Goal: Information Seeking & Learning: Check status

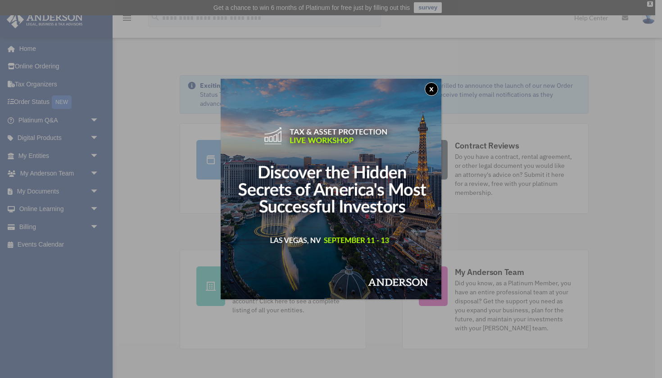
click at [431, 89] on button "x" at bounding box center [432, 89] width 14 height 14
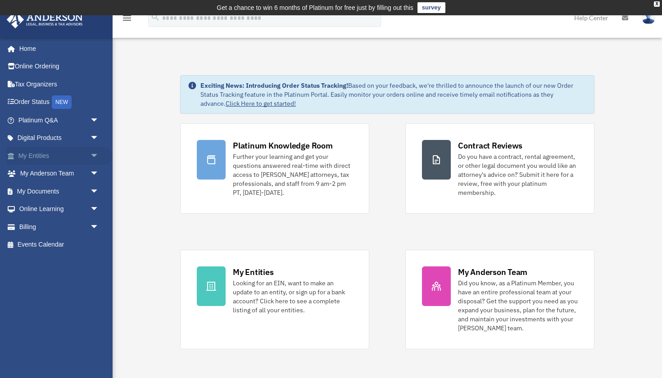
click at [51, 154] on link "My Entities arrow_drop_down" at bounding box center [59, 156] width 106 height 18
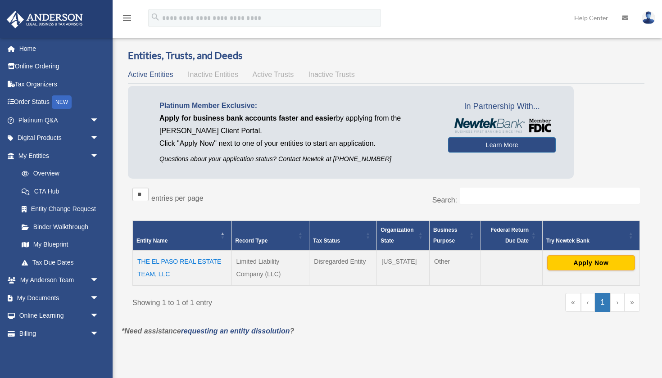
scroll to position [23, 0]
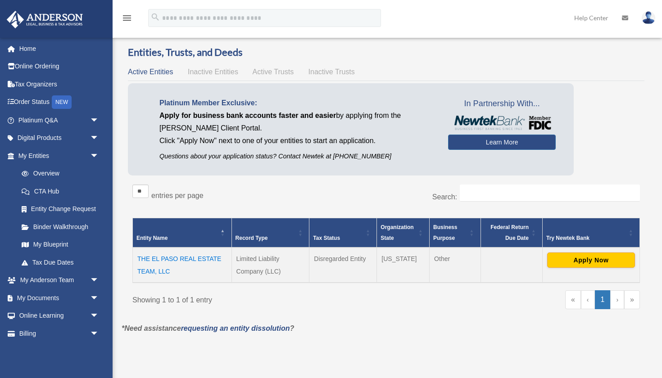
click at [200, 259] on td "THE EL PASO REAL ESTATE TEAM, LLC" at bounding box center [182, 265] width 99 height 35
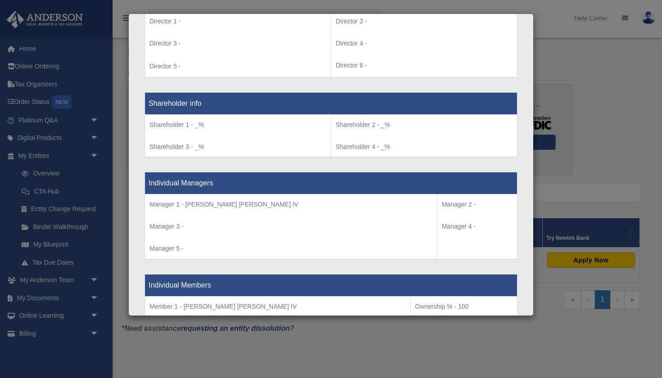
scroll to position [821, 0]
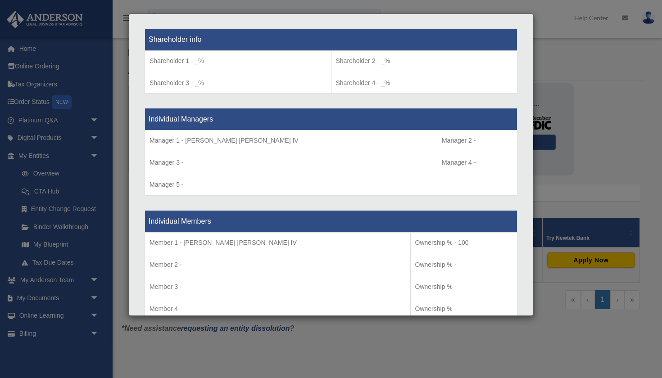
click at [354, 354] on div "Details × Articles Sent Organizational Date" at bounding box center [331, 189] width 662 height 378
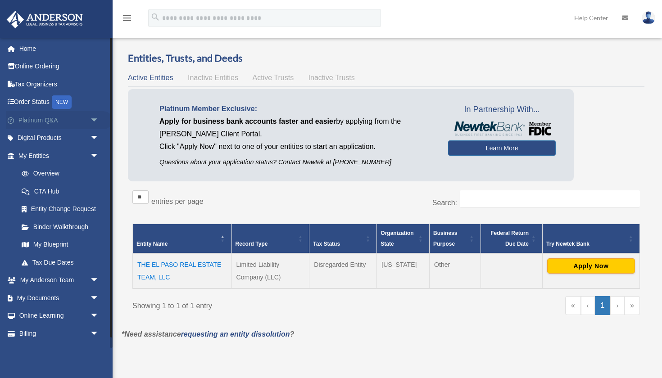
scroll to position [0, 0]
click at [51, 169] on link "Overview" at bounding box center [63, 174] width 100 height 18
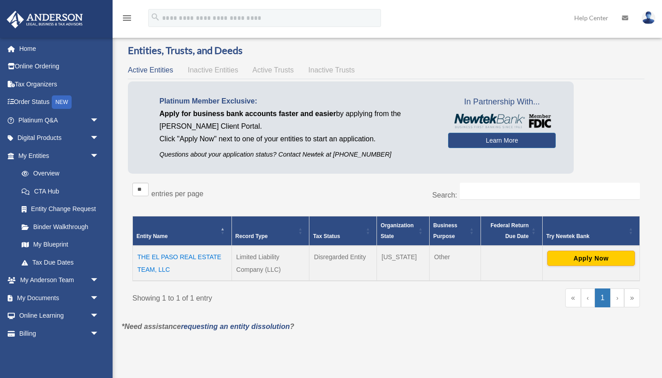
scroll to position [25, 0]
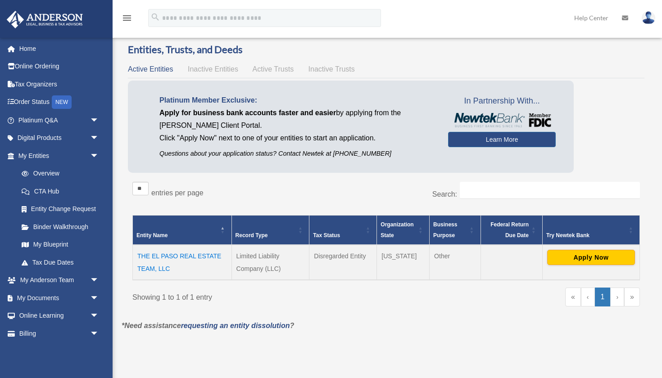
click at [174, 254] on td "THE EL PASO REAL ESTATE TEAM, LLC" at bounding box center [182, 262] width 99 height 35
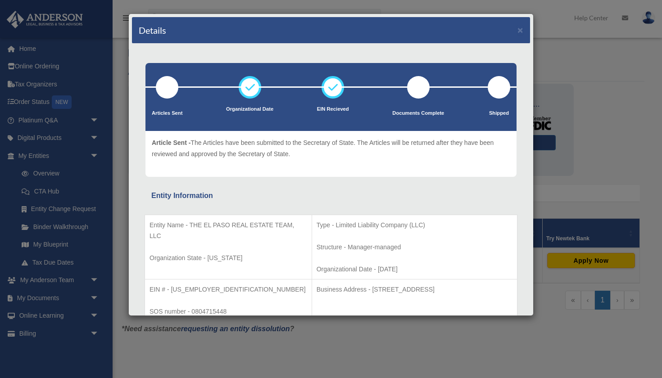
scroll to position [0, 0]
click at [521, 31] on button "×" at bounding box center [520, 29] width 6 height 9
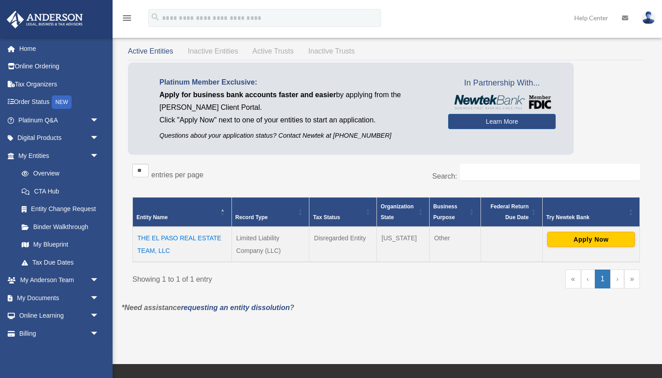
scroll to position [51, 0]
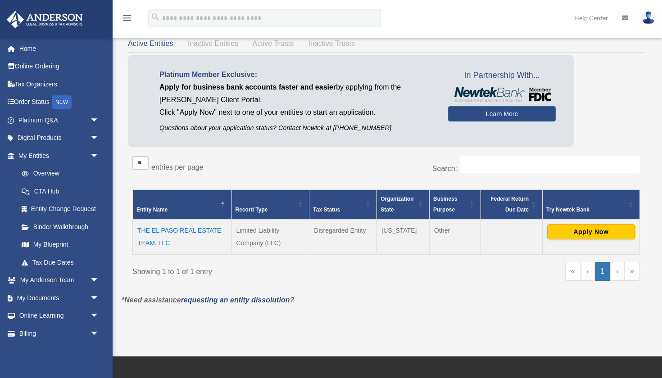
click at [198, 232] on td "THE EL PASO REAL ESTATE TEAM, LLC" at bounding box center [182, 236] width 99 height 35
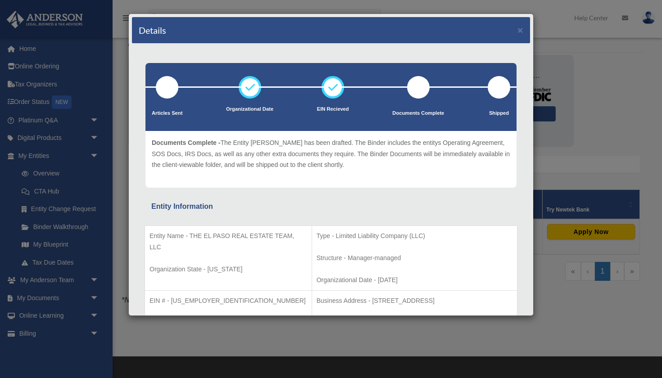
scroll to position [0, 0]
click at [522, 32] on button "×" at bounding box center [520, 29] width 6 height 9
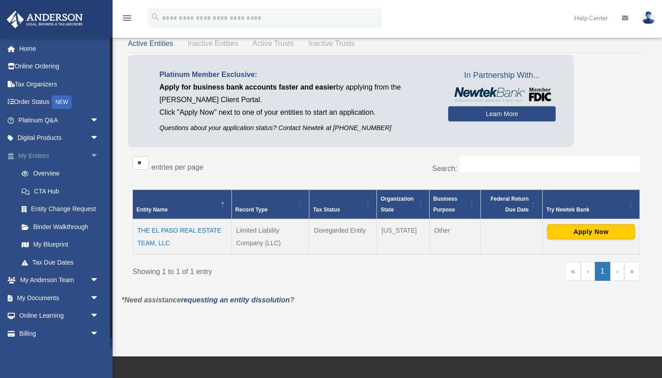
click at [56, 157] on link "My Entities arrow_drop_down" at bounding box center [59, 156] width 106 height 18
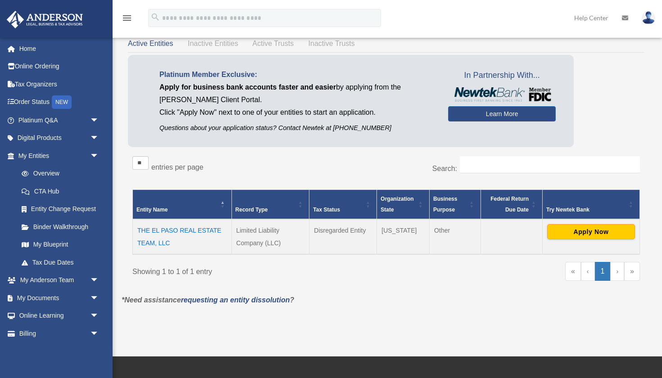
click at [170, 229] on td "THE EL PASO REAL ESTATE TEAM, LLC" at bounding box center [182, 236] width 99 height 35
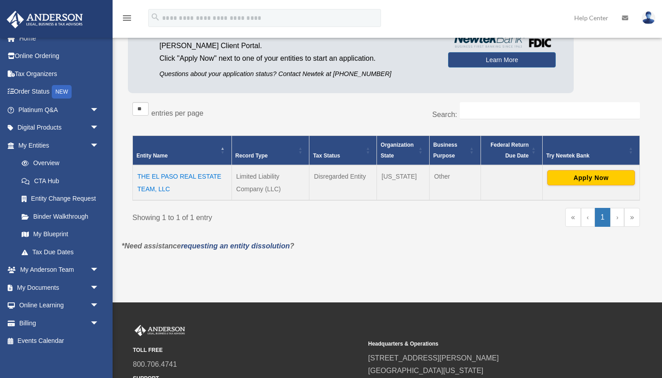
scroll to position [108, 0]
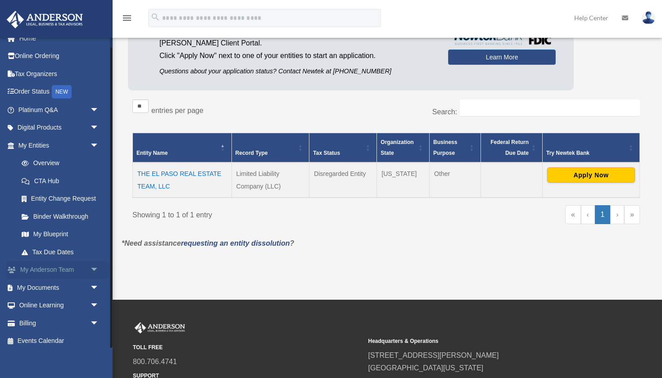
click at [100, 262] on span "arrow_drop_down" at bounding box center [99, 270] width 18 height 18
click at [100, 262] on span "arrow_drop_up" at bounding box center [99, 270] width 18 height 18
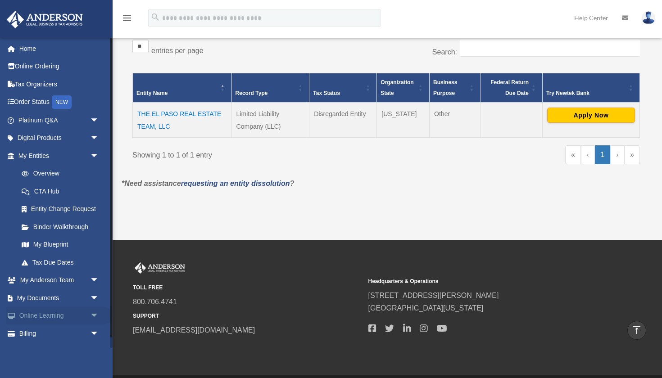
scroll to position [0, 0]
click at [46, 102] on link "Order Status NEW" at bounding box center [59, 102] width 106 height 18
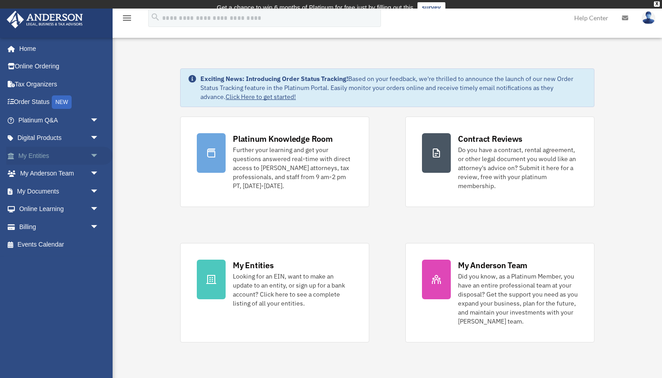
click at [53, 159] on link "My Entities arrow_drop_down" at bounding box center [59, 156] width 106 height 18
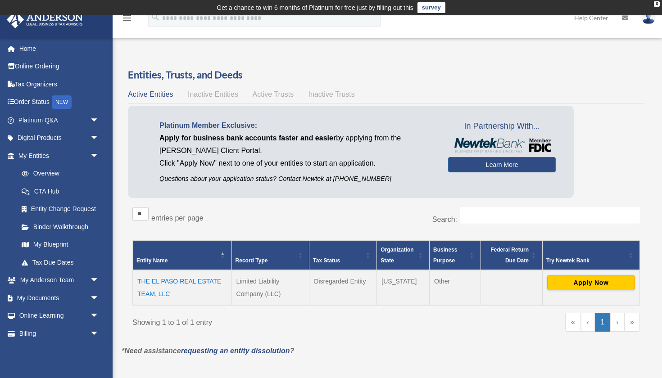
click at [180, 280] on td "THE EL PASO REAL ESTATE TEAM, LLC" at bounding box center [182, 287] width 99 height 35
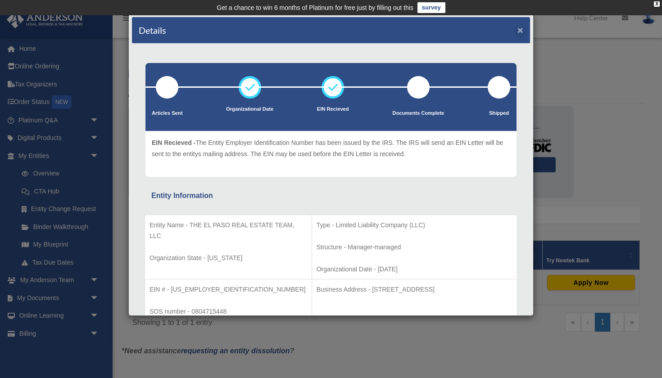
click at [520, 27] on button "×" at bounding box center [520, 29] width 6 height 9
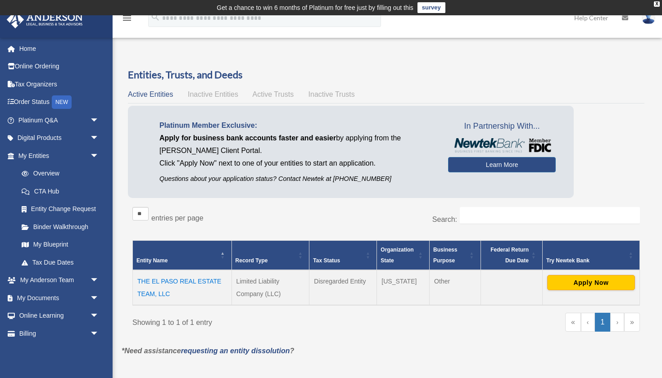
click at [278, 97] on span "Active Trusts" at bounding box center [273, 95] width 41 height 8
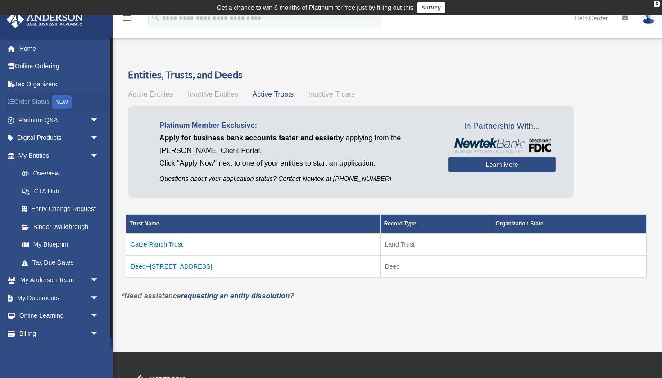
click at [42, 105] on link "Order Status NEW" at bounding box center [59, 102] width 106 height 18
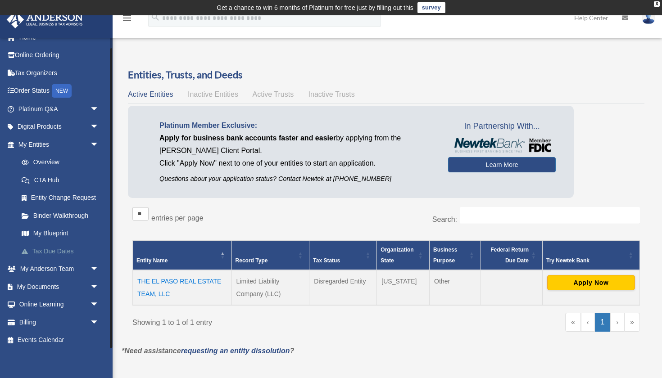
scroll to position [10, 0]
click at [62, 230] on link "My Blueprint" at bounding box center [63, 235] width 100 height 18
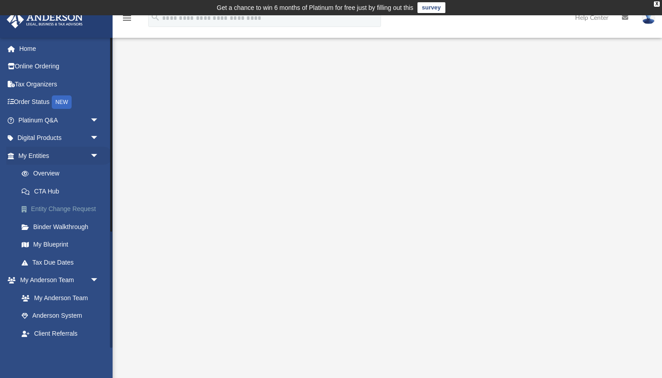
click at [77, 209] on link "Entity Change Request" at bounding box center [63, 209] width 100 height 18
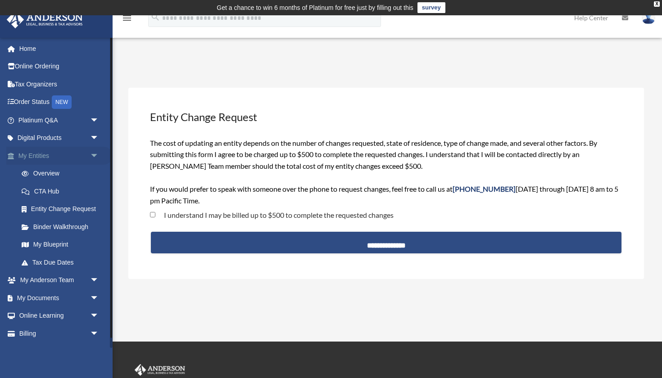
click at [98, 154] on span "arrow_drop_down" at bounding box center [99, 156] width 18 height 18
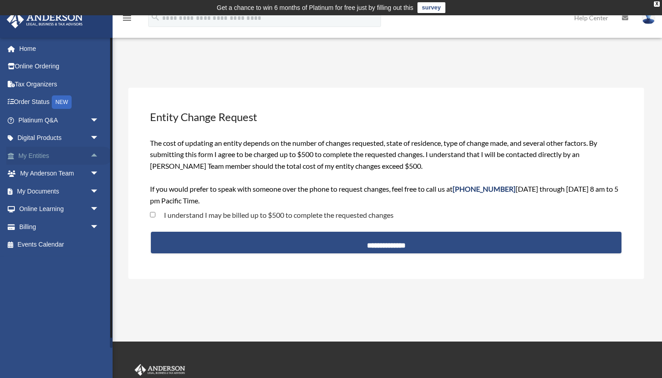
click at [91, 161] on span "arrow_drop_up" at bounding box center [99, 156] width 18 height 18
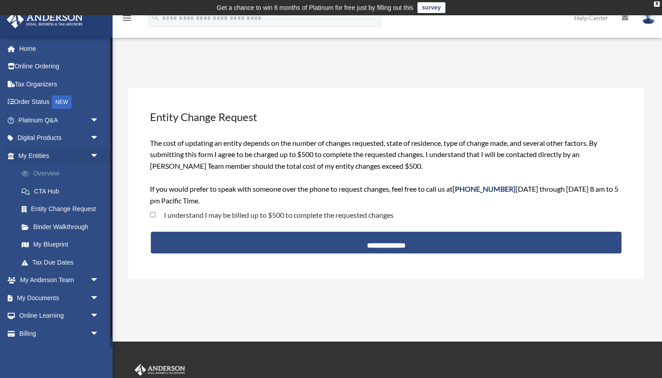
click at [57, 178] on link "Overview" at bounding box center [63, 174] width 100 height 18
click at [49, 173] on link "Overview" at bounding box center [63, 174] width 100 height 18
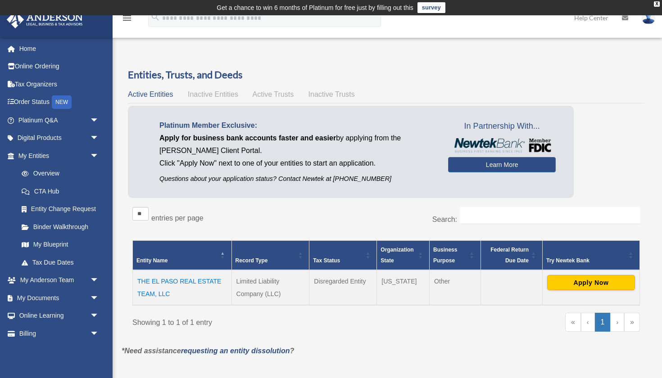
click at [192, 278] on td "THE EL PASO REAL ESTATE TEAM, LLC" at bounding box center [182, 287] width 99 height 35
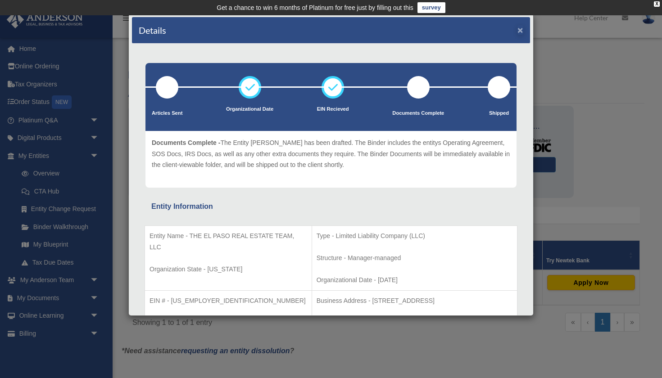
click at [520, 30] on button "×" at bounding box center [520, 29] width 6 height 9
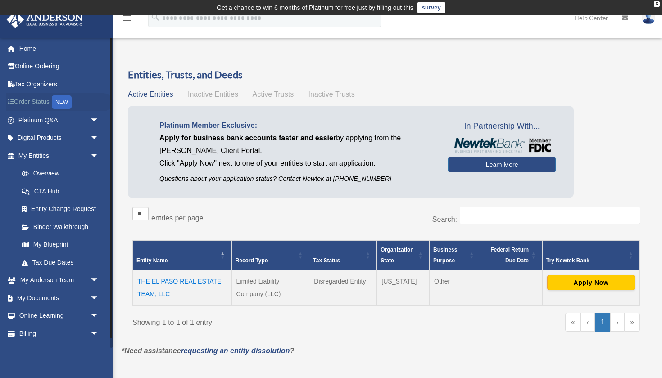
click at [44, 98] on link "Order Status NEW" at bounding box center [59, 102] width 106 height 18
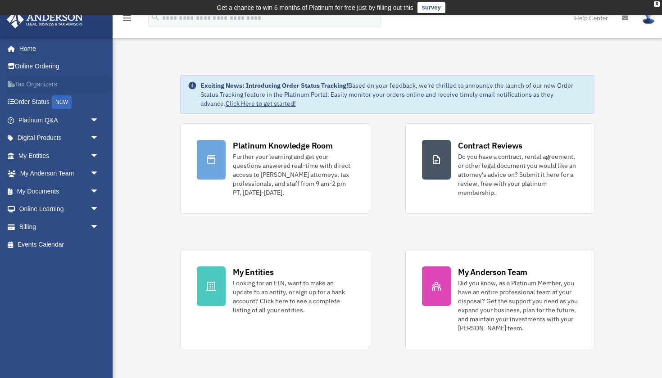
click at [43, 82] on link "Tax Organizers" at bounding box center [59, 84] width 106 height 18
click at [55, 156] on link "My Entities arrow_drop_down" at bounding box center [59, 156] width 106 height 18
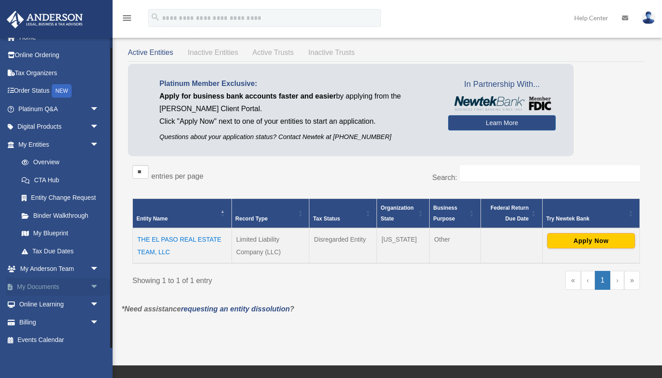
scroll to position [10, 0]
click at [90, 286] on span "arrow_drop_down" at bounding box center [99, 288] width 18 height 18
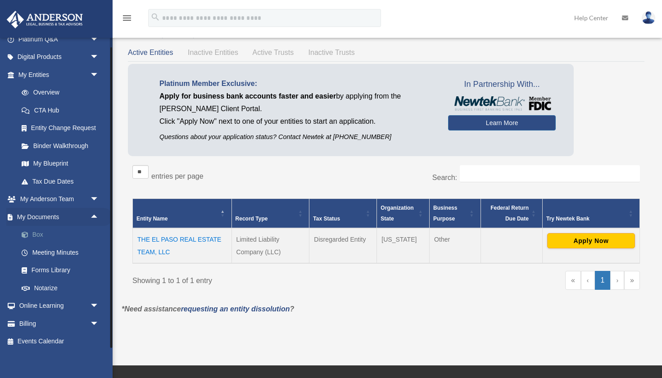
scroll to position [81, 0]
click at [92, 197] on span "arrow_drop_down" at bounding box center [99, 200] width 18 height 18
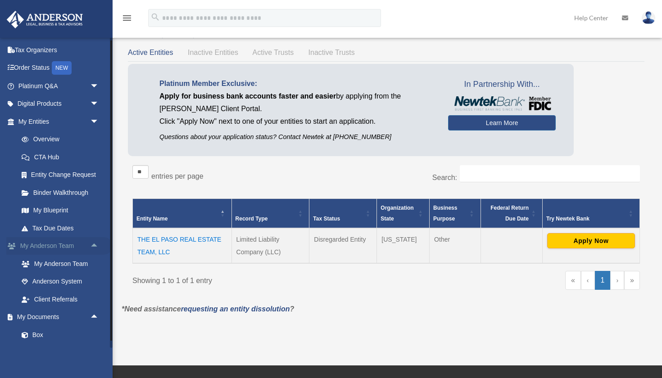
scroll to position [20, 0]
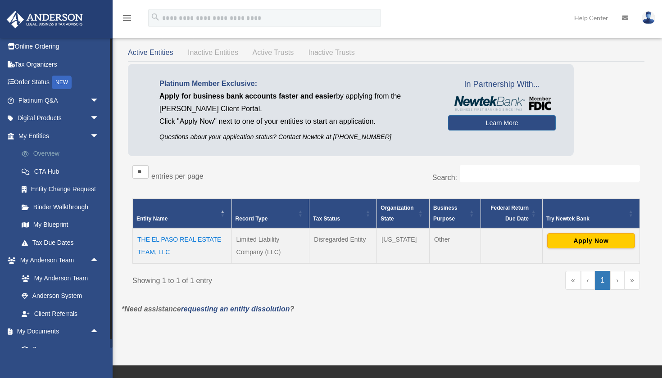
click at [58, 153] on link "Overview" at bounding box center [63, 154] width 100 height 18
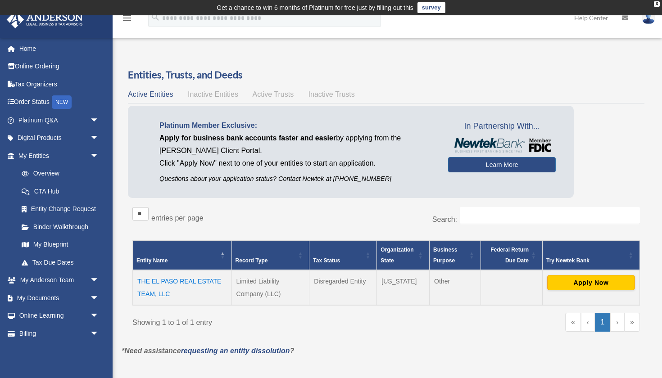
click at [181, 282] on td "THE EL PASO REAL ESTATE TEAM, LLC" at bounding box center [182, 287] width 99 height 35
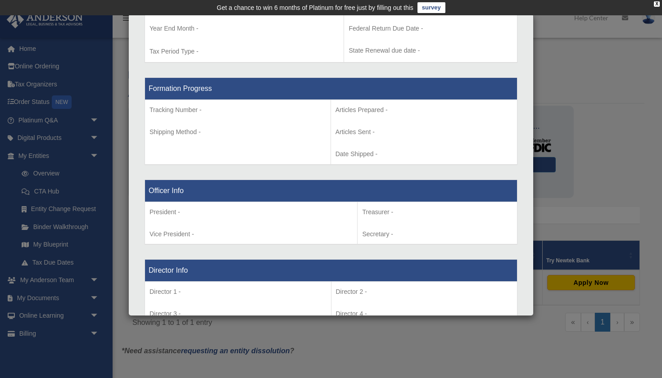
scroll to position [392, 0]
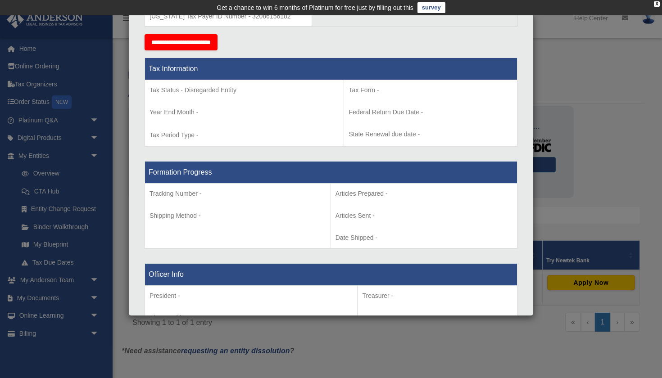
click at [64, 142] on div "Details × Articles Sent Organizational Date" at bounding box center [331, 189] width 662 height 378
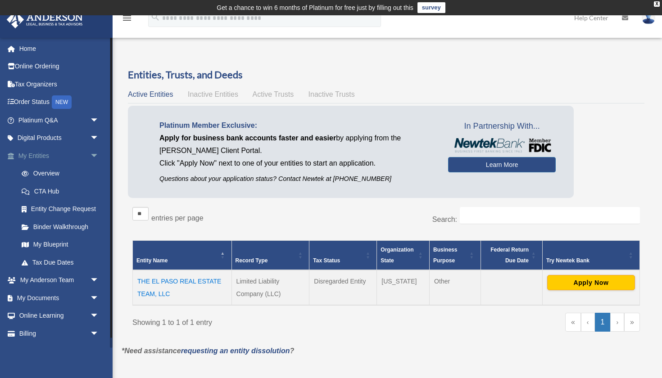
click at [47, 160] on link "My Entities arrow_drop_down" at bounding box center [59, 156] width 106 height 18
click at [41, 103] on link "Order Status NEW" at bounding box center [59, 102] width 106 height 18
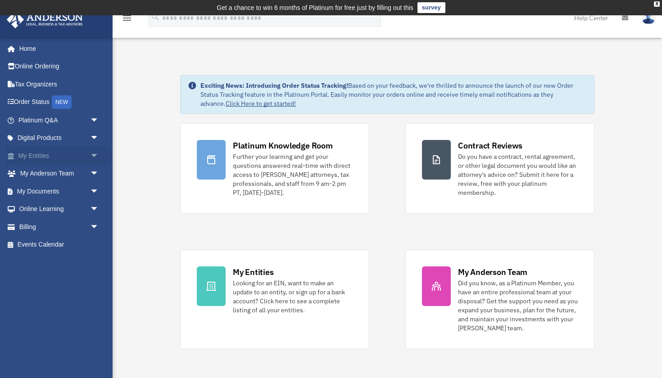
click at [53, 161] on link "My Entities arrow_drop_down" at bounding box center [59, 156] width 106 height 18
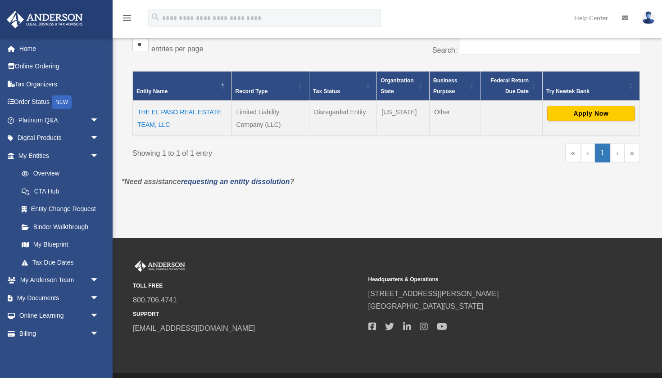
scroll to position [170, 0]
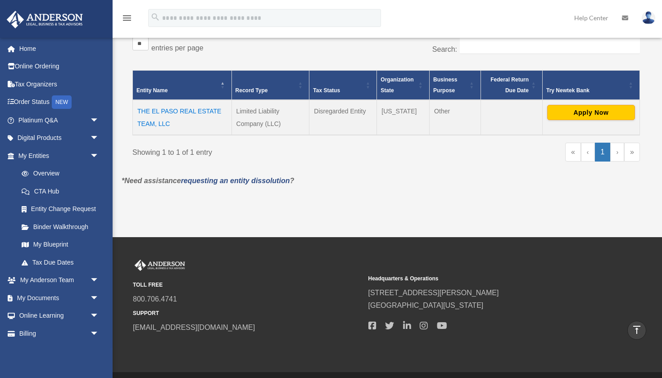
click at [159, 112] on td "THE EL PASO REAL ESTATE TEAM, LLC" at bounding box center [182, 117] width 99 height 35
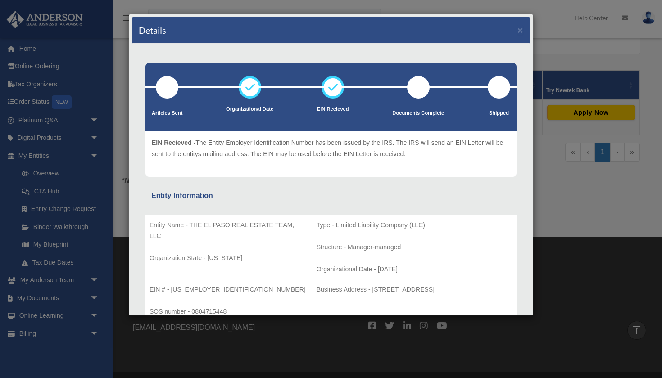
scroll to position [0, 0]
click at [524, 28] on div "Details ×" at bounding box center [331, 30] width 398 height 27
click at [519, 31] on button "×" at bounding box center [520, 29] width 6 height 9
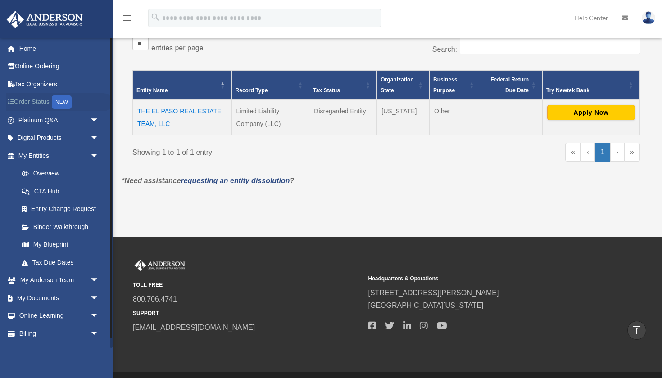
click at [44, 100] on link "Order Status NEW" at bounding box center [59, 102] width 106 height 18
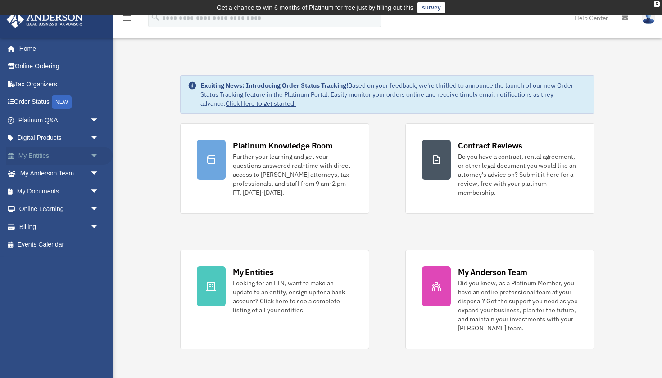
click at [91, 152] on span "arrow_drop_down" at bounding box center [99, 156] width 18 height 18
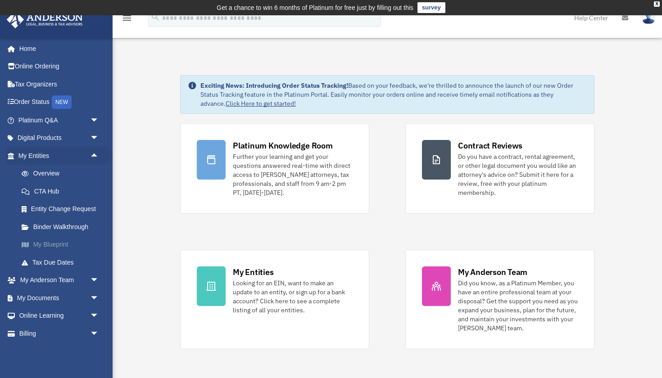
click at [61, 245] on link "My Blueprint" at bounding box center [63, 245] width 100 height 18
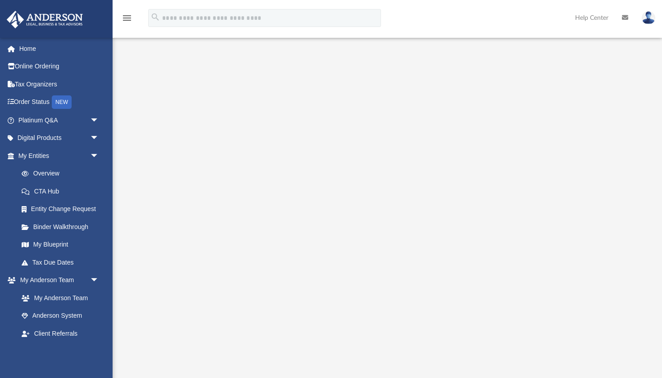
scroll to position [19, 0]
click at [75, 204] on link "Entity Change Request" at bounding box center [63, 209] width 100 height 18
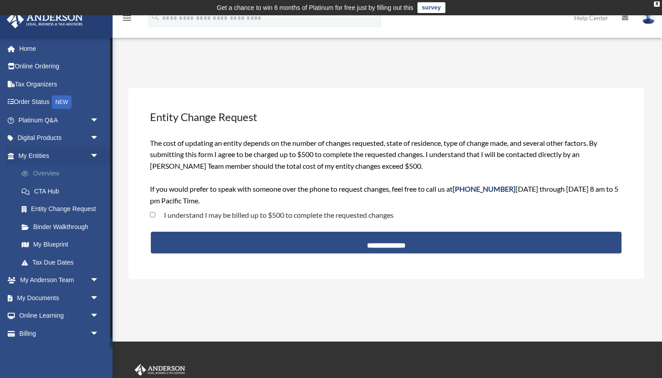
click at [58, 171] on link "Overview" at bounding box center [63, 174] width 100 height 18
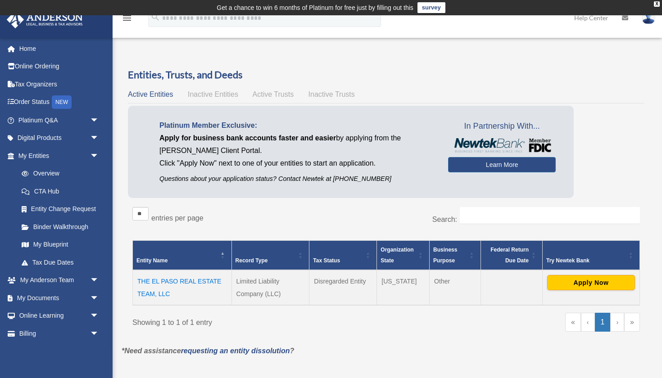
click at [206, 85] on div "Entities, Trusts, and Deeds Active Entities Inactive Entities Active Trusts Ina…" at bounding box center [386, 206] width 517 height 277
click at [207, 92] on span "Inactive Entities" at bounding box center [213, 95] width 50 height 8
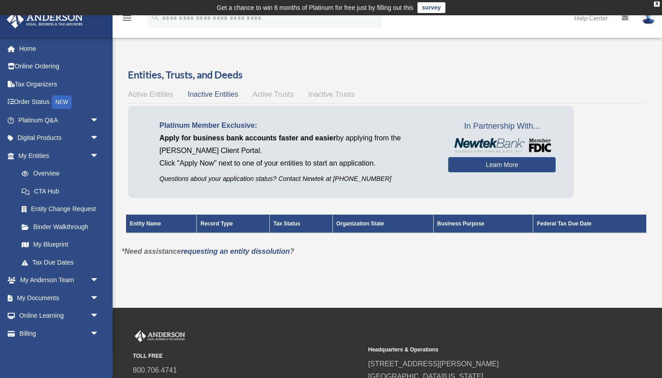
click at [269, 95] on span "Active Trusts" at bounding box center [273, 95] width 41 height 8
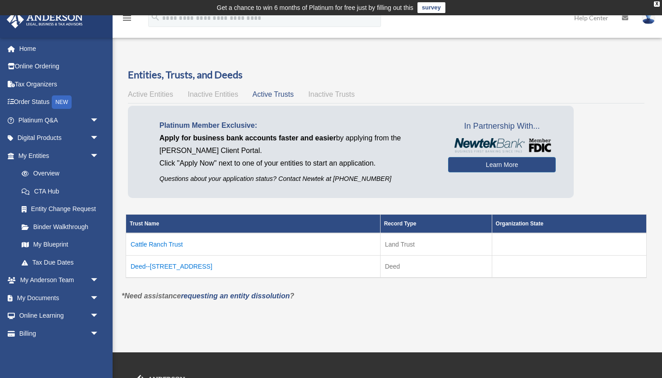
click at [172, 245] on td "Cattle Ranch Trust" at bounding box center [253, 244] width 254 height 23
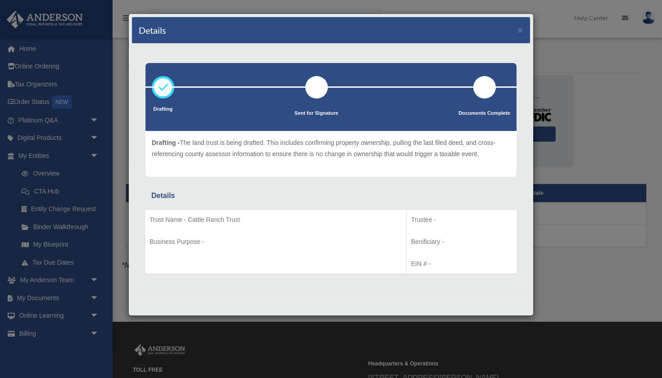
scroll to position [32, 0]
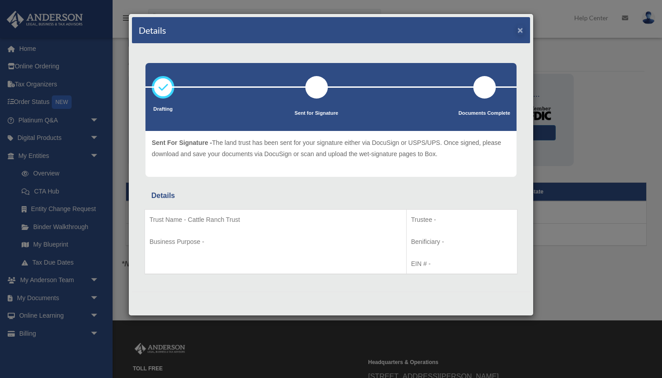
click at [519, 29] on button "×" at bounding box center [520, 29] width 6 height 9
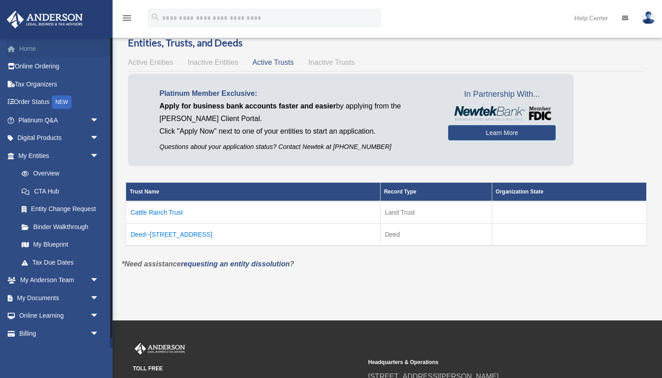
click at [39, 55] on link "Home" at bounding box center [59, 49] width 106 height 18
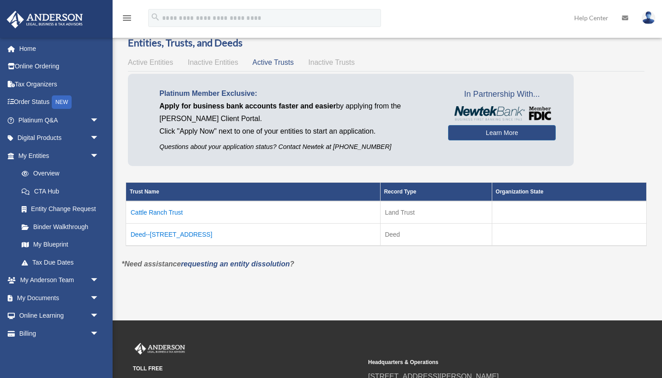
click at [122, 16] on icon "menu" at bounding box center [127, 18] width 11 height 11
